Goal: Task Accomplishment & Management: Complete application form

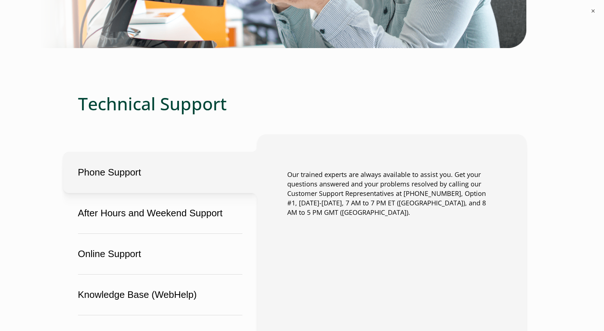
scroll to position [401, 0]
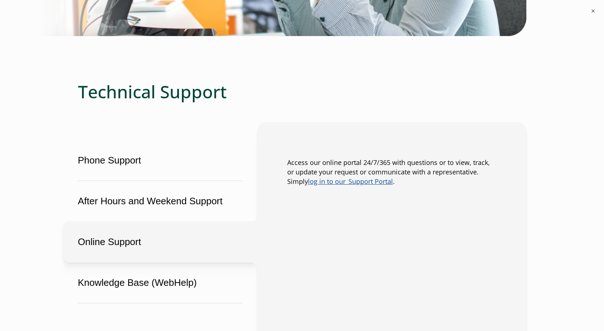
click at [121, 244] on button "Online Support" at bounding box center [160, 242] width 194 height 41
click at [128, 249] on button "Online Support" at bounding box center [160, 242] width 194 height 41
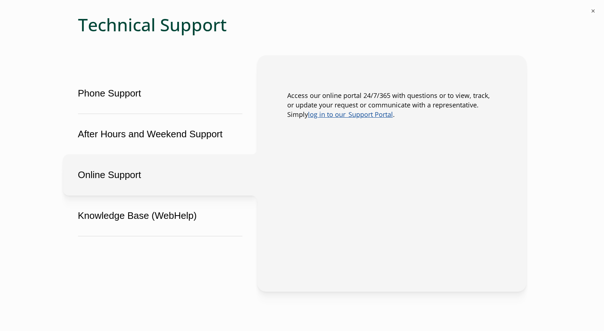
scroll to position [474, 0]
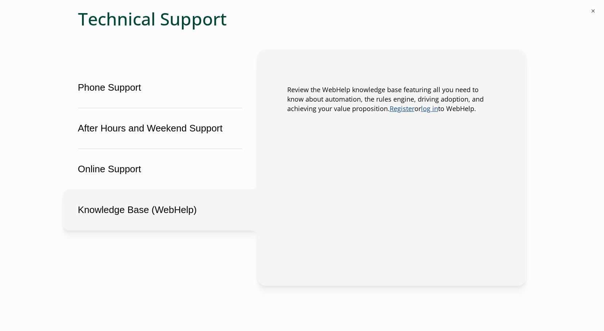
click at [129, 221] on button "Knowledge Base (WebHelp)" at bounding box center [160, 210] width 194 height 41
click at [129, 179] on button "Online Support" at bounding box center [160, 169] width 194 height 41
click at [337, 107] on link "log in to our  Support Portal" at bounding box center [350, 108] width 85 height 9
click at [390, 109] on link "Register" at bounding box center [402, 108] width 25 height 9
